Goal: Information Seeking & Learning: Learn about a topic

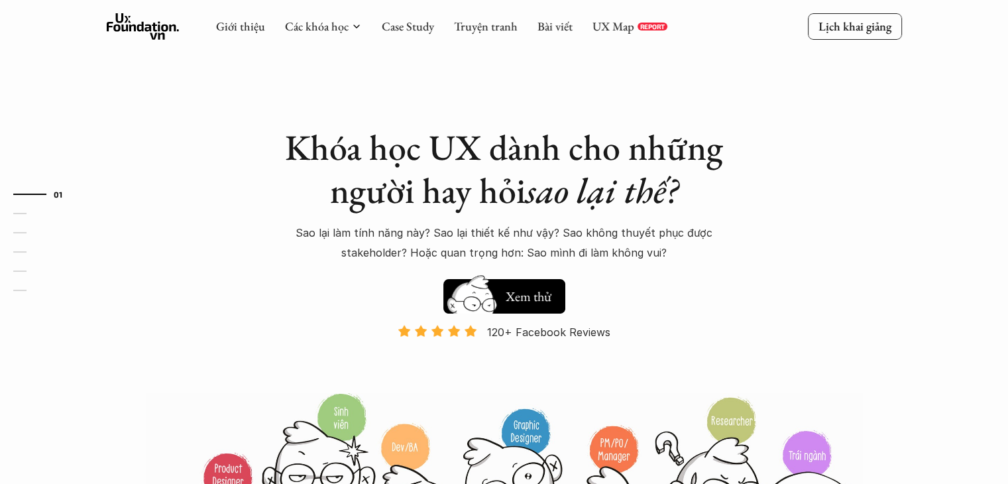
click at [633, 25] on div "UX Map REPORT" at bounding box center [630, 26] width 75 height 15
click at [618, 30] on link "UX Map" at bounding box center [614, 26] width 42 height 15
click at [610, 30] on link "UX Map" at bounding box center [614, 26] width 42 height 15
click at [589, 22] on div "Giới thiệu Các khóa học Case Study Truyện tranh Bài viết UX Map REPORT" at bounding box center [441, 26] width 451 height 27
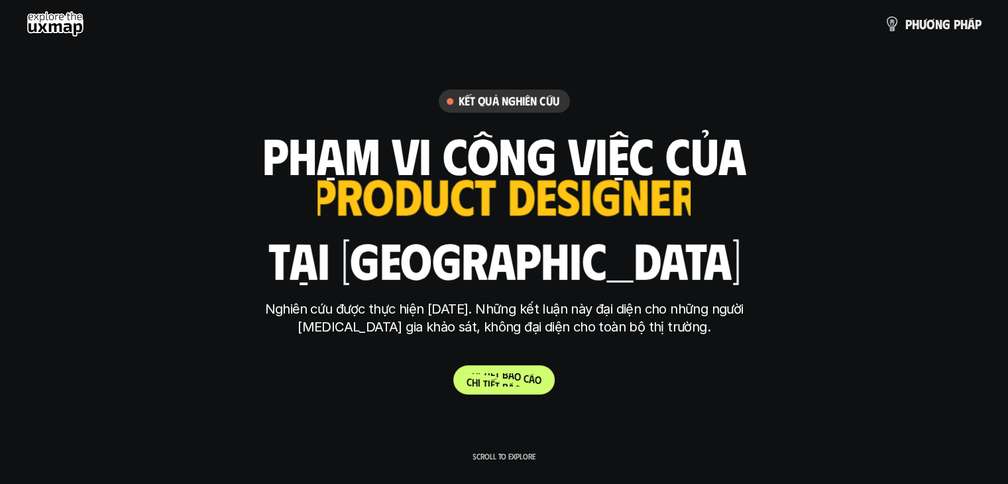
click at [513, 377] on p "C h i t i ế t b á o c á o" at bounding box center [504, 379] width 75 height 13
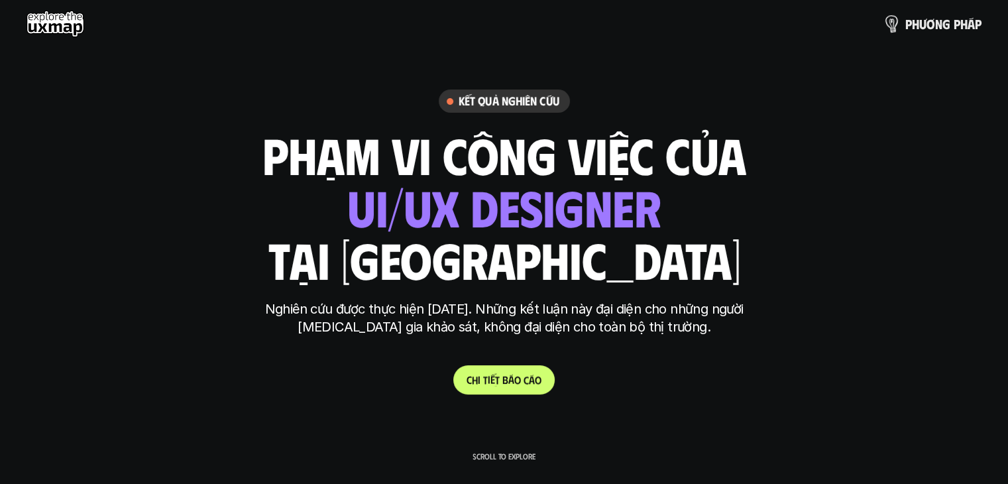
click at [912, 29] on p "p h ư ơ n g p h á p" at bounding box center [944, 24] width 76 height 15
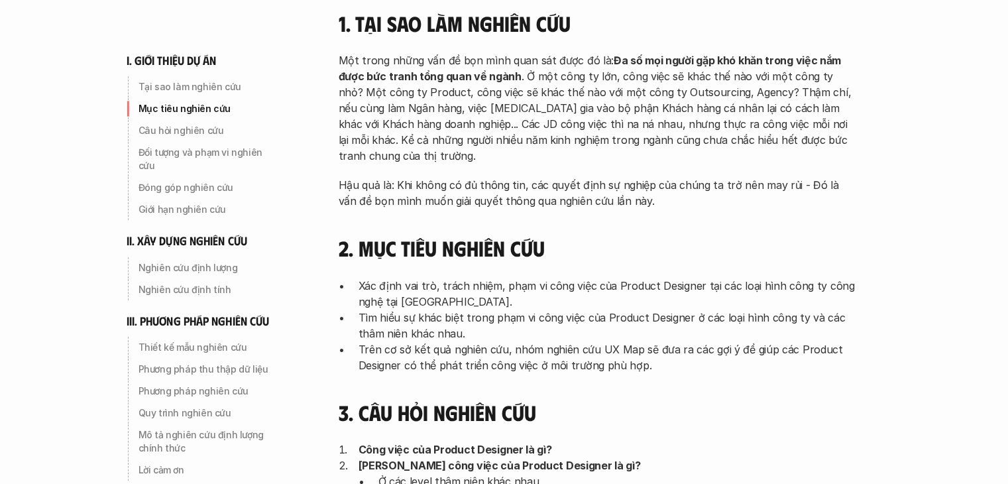
scroll to position [265, 0]
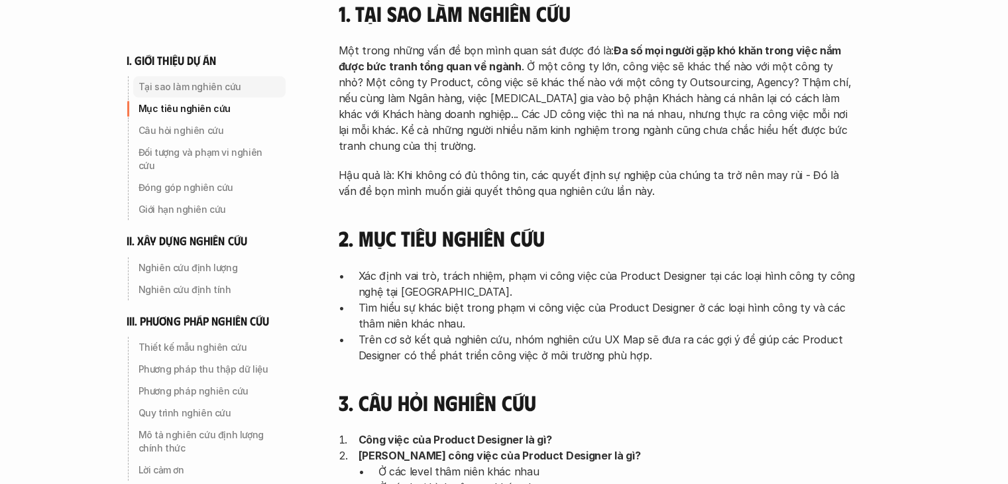
click at [207, 91] on p "Tại sao làm nghiên cứu" at bounding box center [210, 86] width 142 height 13
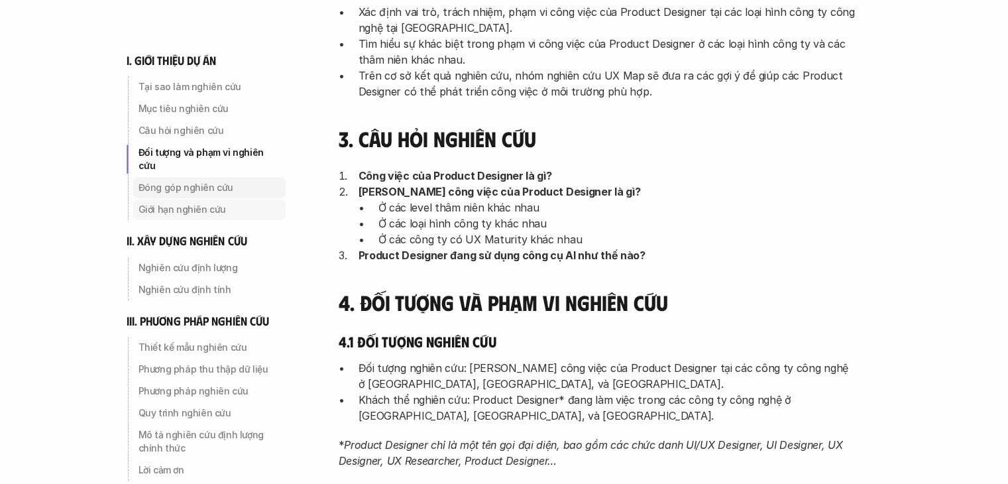
scroll to position [532, 0]
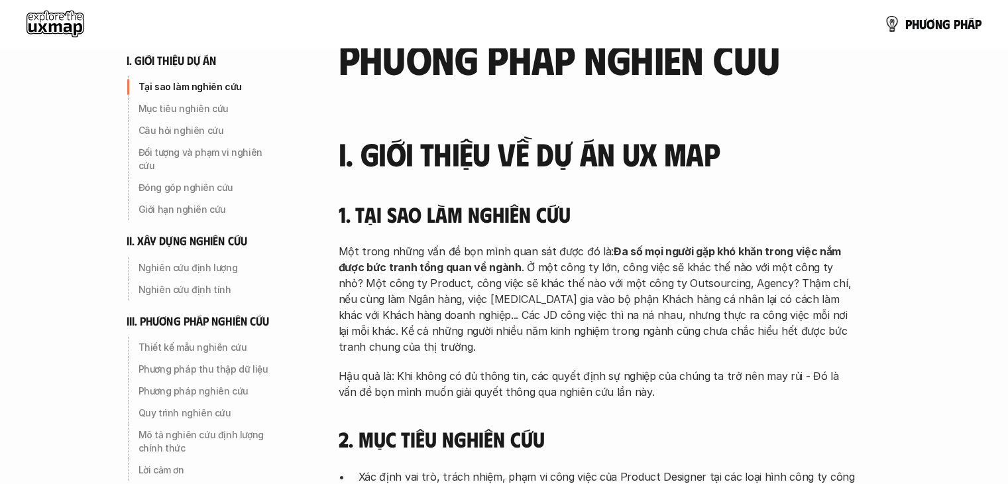
scroll to position [66, 0]
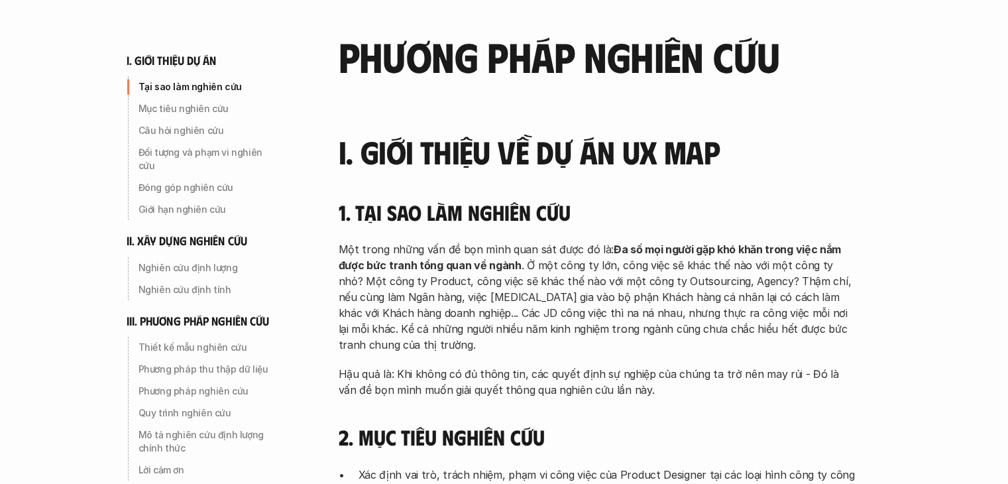
click at [390, 282] on p "Một trong những vấn đề bọn mình quan sát được đó là: Đa số mọi người gặp khó kh…" at bounding box center [597, 296] width 517 height 111
click at [205, 261] on p "Nghiên cứu định lượng" at bounding box center [210, 267] width 142 height 13
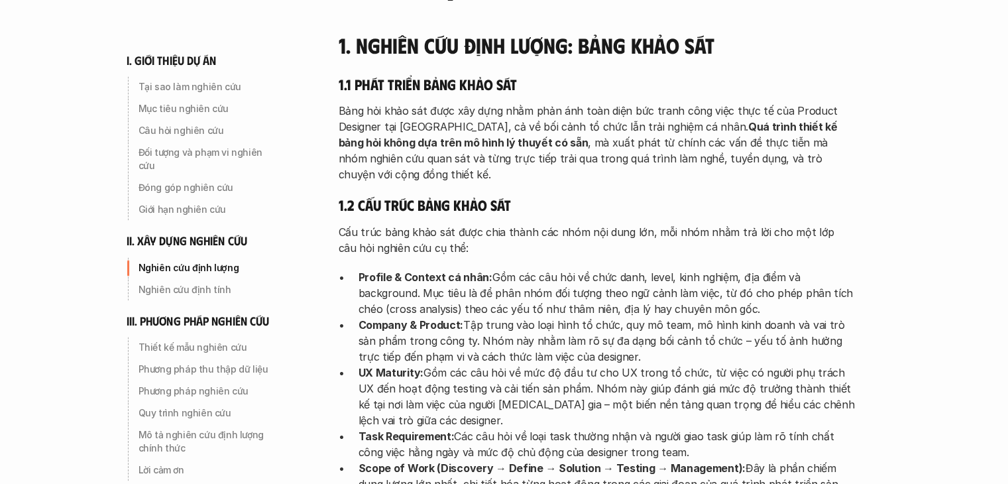
scroll to position [1823, 0]
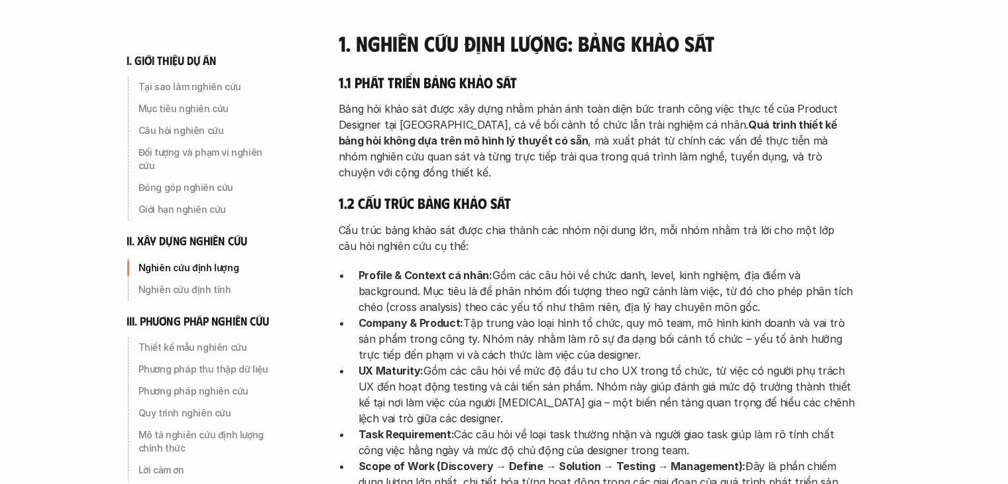
click at [374, 267] on p "Profile & Context cá nhân: Gồm các câu hỏi về chức danh, level, kinh nghiệm, đị…" at bounding box center [607, 291] width 497 height 48
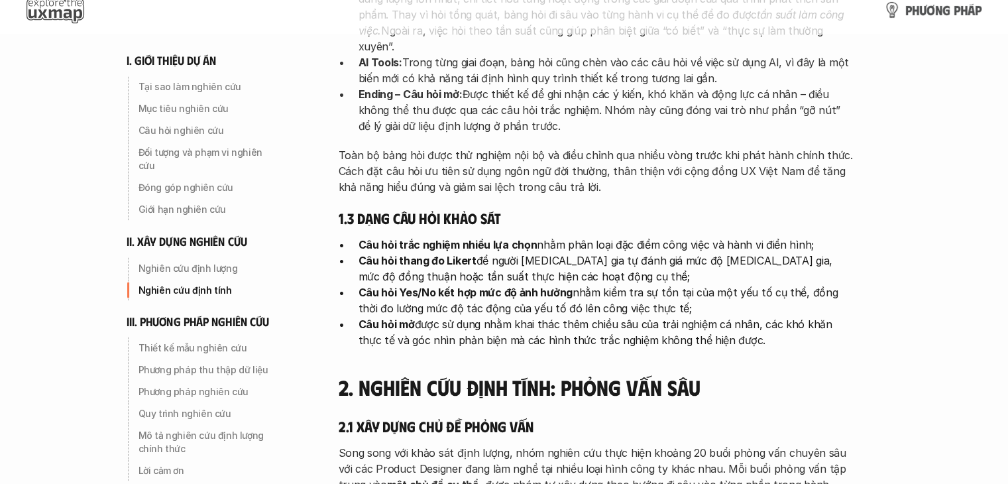
scroll to position [2287, 0]
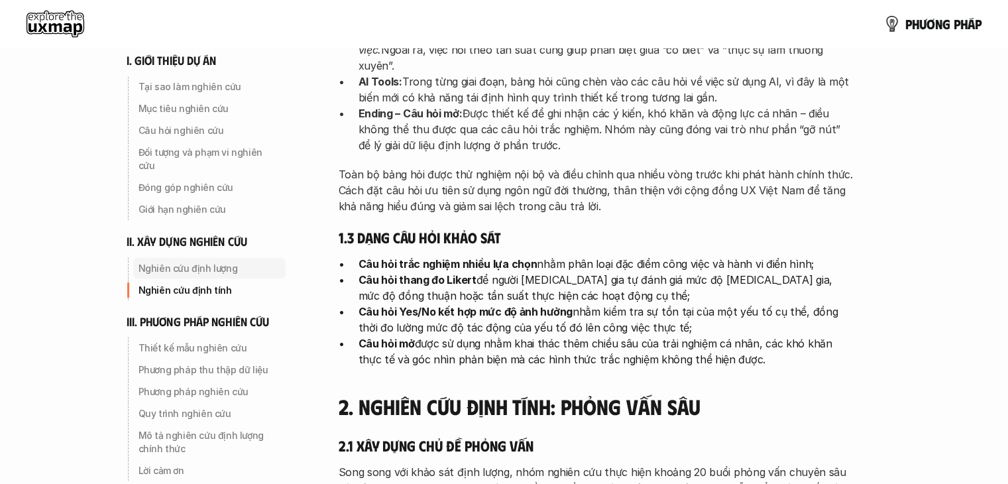
click at [213, 263] on div "Nghiên cứu định lượng" at bounding box center [209, 267] width 152 height 21
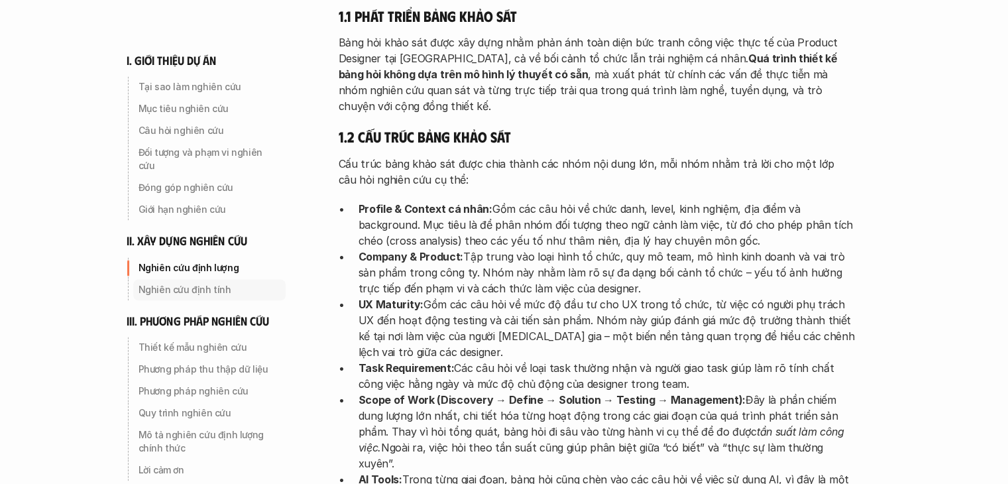
click at [205, 283] on p "Nghiên cứu định tính" at bounding box center [210, 289] width 142 height 13
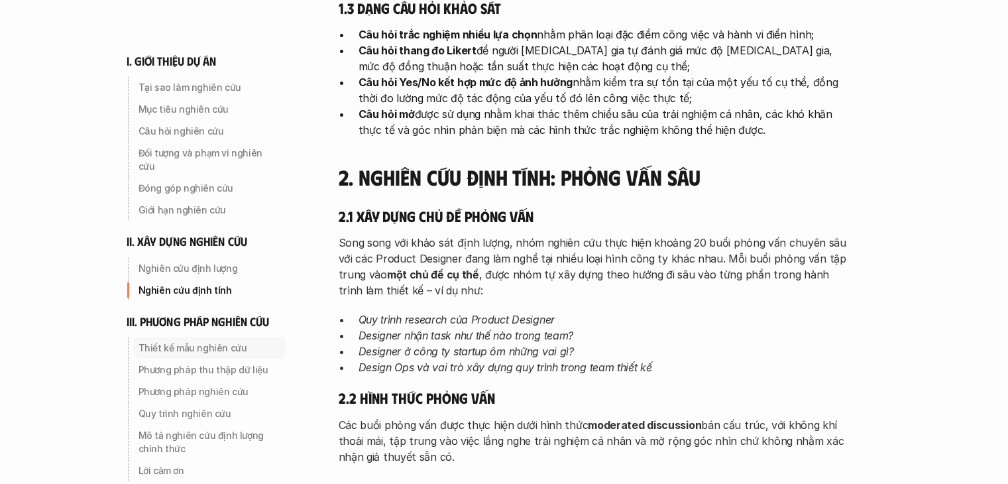
click at [236, 341] on p "Thiết kế mẫu nghiên cứu" at bounding box center [210, 347] width 142 height 13
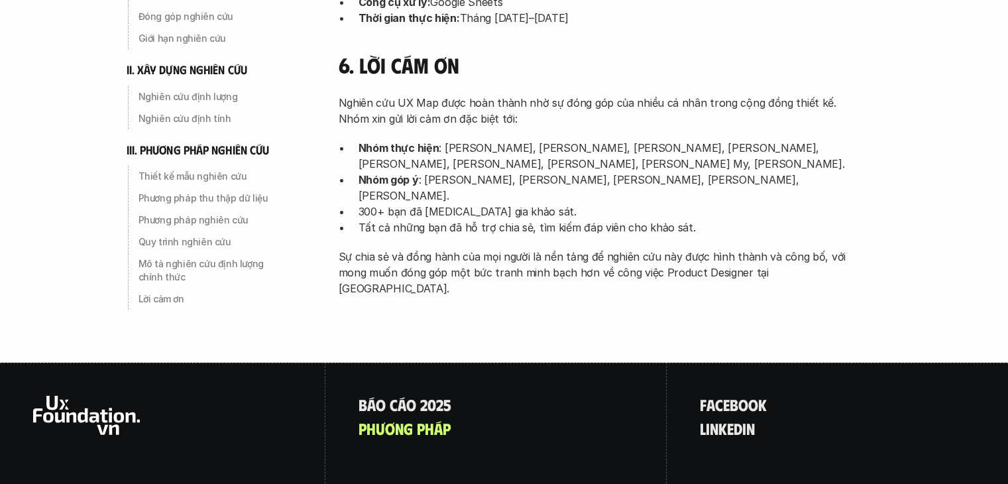
scroll to position [4396, 0]
